Goal: Task Accomplishment & Management: Use online tool/utility

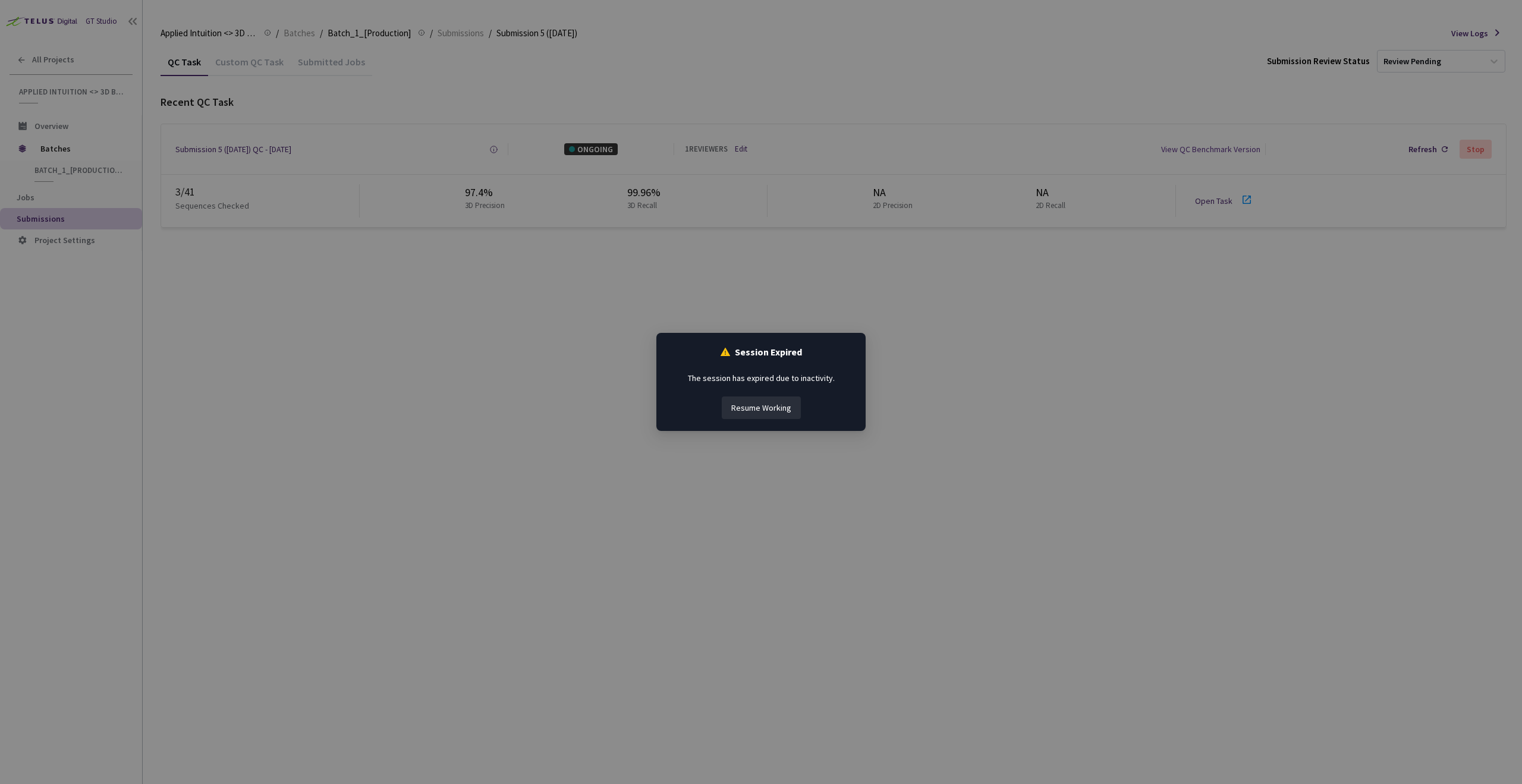
click at [741, 407] on button "Resume Working" at bounding box center [761, 408] width 79 height 23
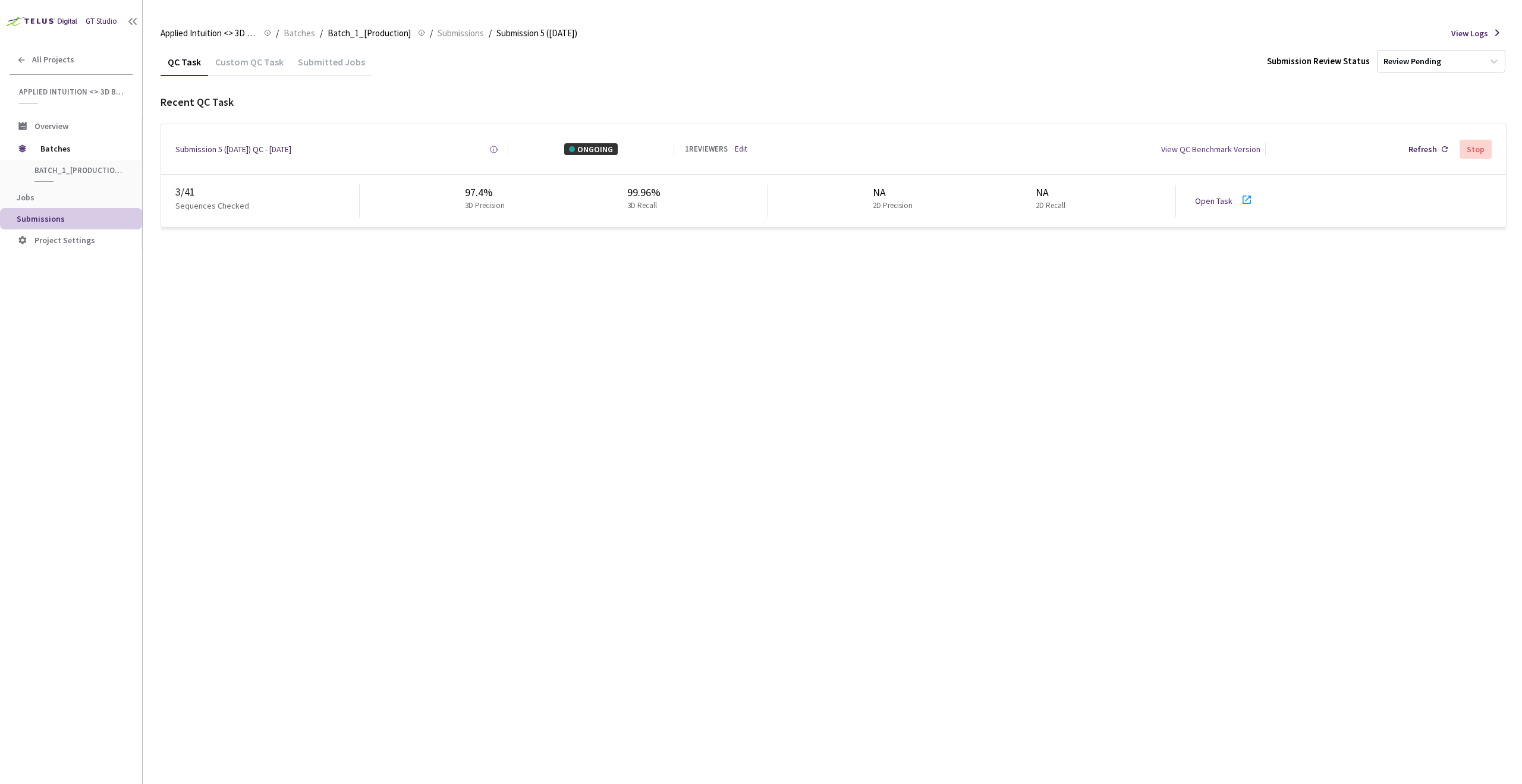
click at [1292, 247] on div "QC Task Custom QC Task Submitted Jobs Submission Review Status Review Pending R…" at bounding box center [833, 415] width 1346 height 737
click at [1243, 199] on icon at bounding box center [1247, 200] width 14 height 14
